Goal: Task Accomplishment & Management: Manage account settings

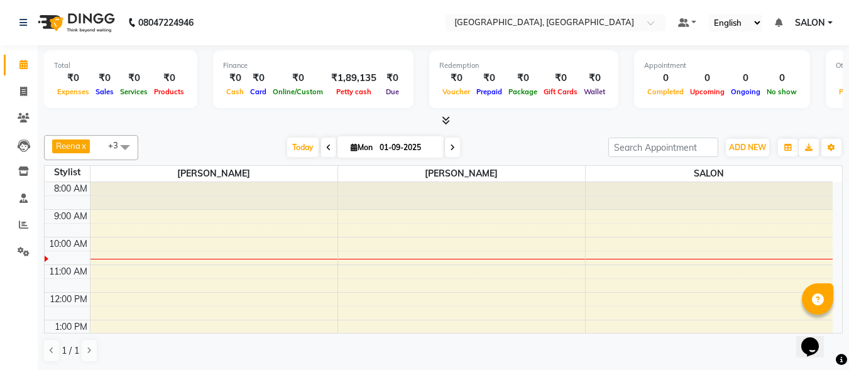
click at [447, 124] on icon at bounding box center [446, 120] width 8 height 9
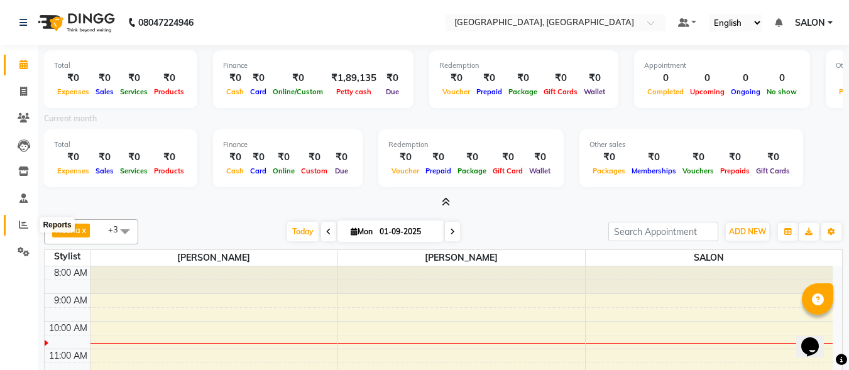
click at [25, 224] on icon at bounding box center [23, 224] width 9 height 9
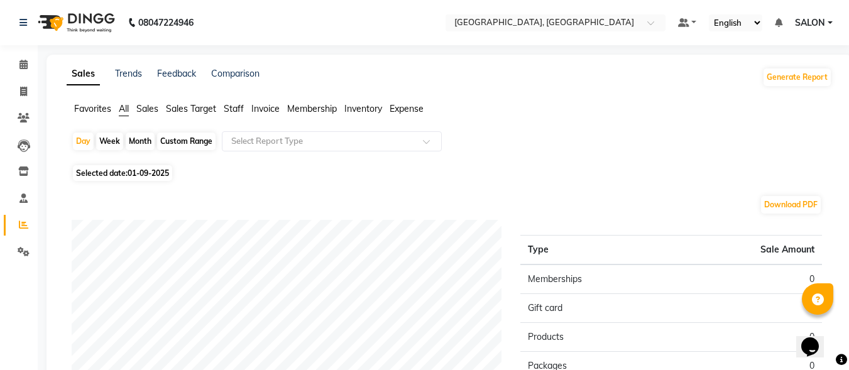
click at [141, 144] on div "Month" at bounding box center [140, 142] width 29 height 18
select select "9"
select select "2025"
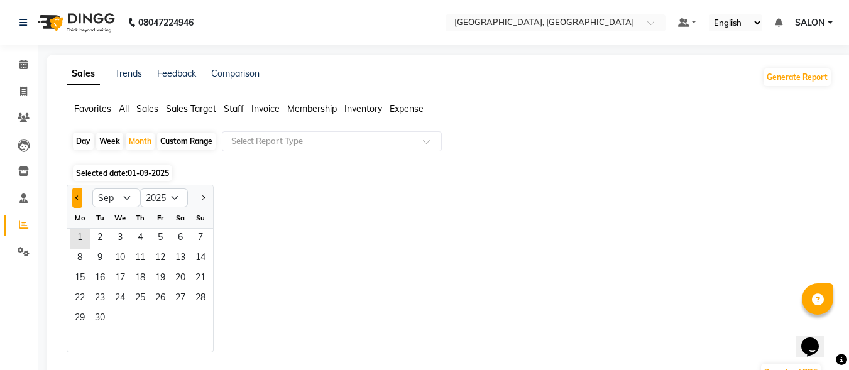
click at [77, 196] on span "Previous month" at bounding box center [77, 197] width 4 height 4
select select "8"
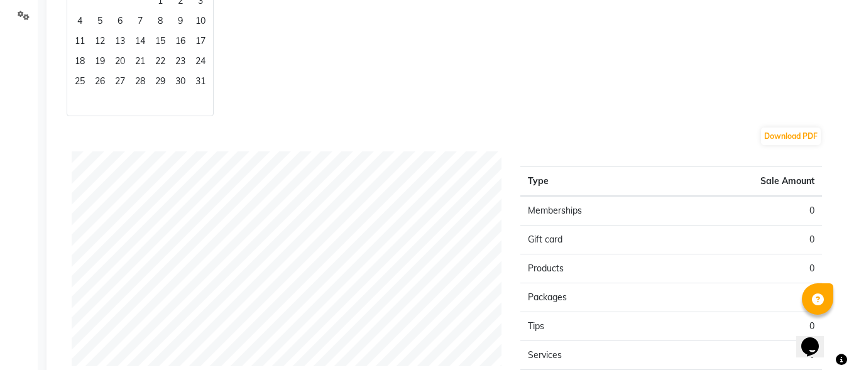
scroll to position [251, 0]
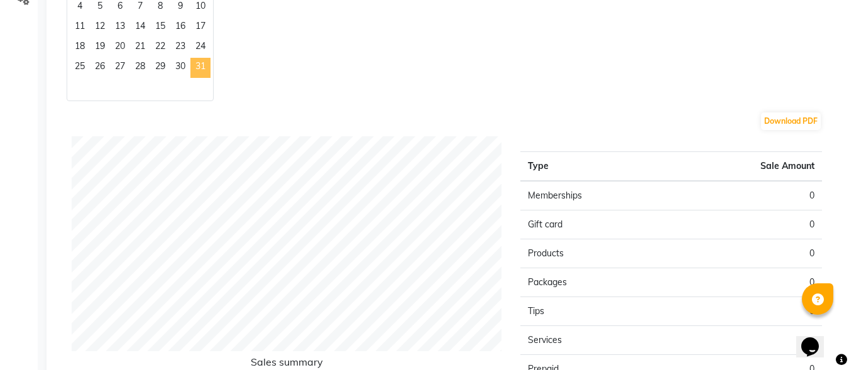
click at [197, 69] on span "31" at bounding box center [201, 68] width 20 height 20
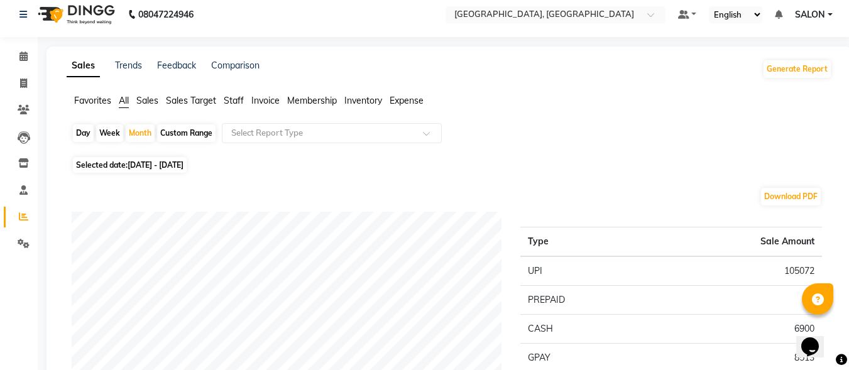
scroll to position [0, 0]
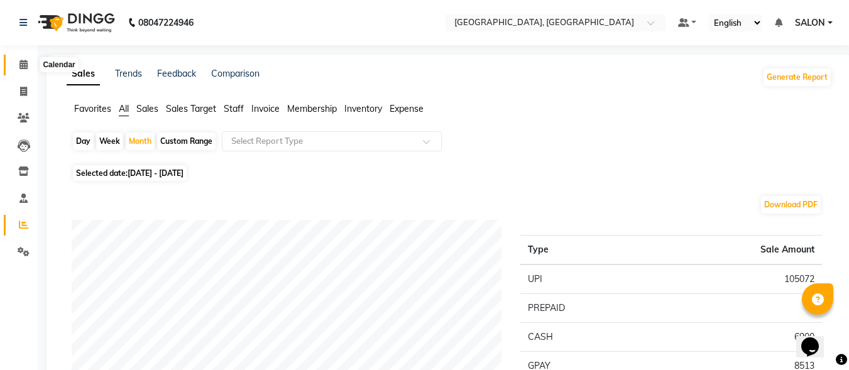
click at [21, 64] on icon at bounding box center [23, 64] width 8 height 9
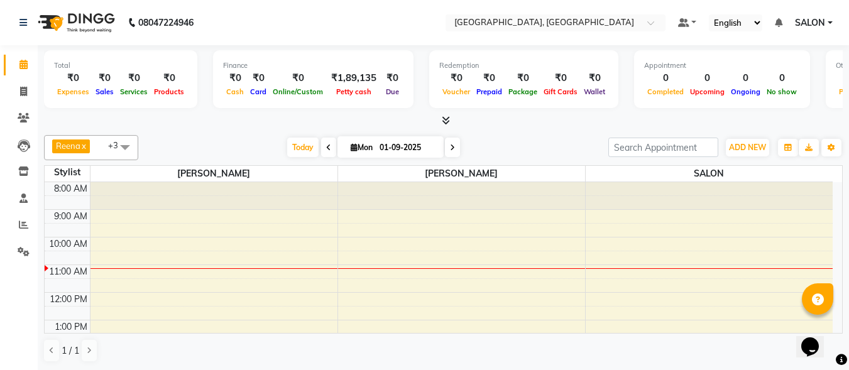
click at [444, 120] on icon at bounding box center [446, 120] width 8 height 9
